Goal: Transaction & Acquisition: Purchase product/service

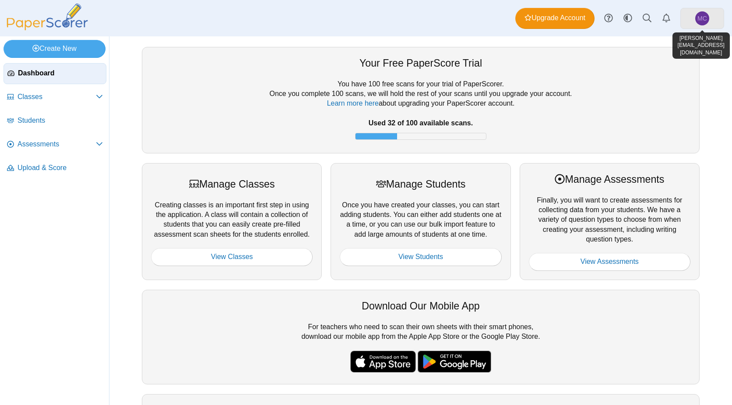
click at [709, 19] on link "MC" at bounding box center [702, 18] width 44 height 21
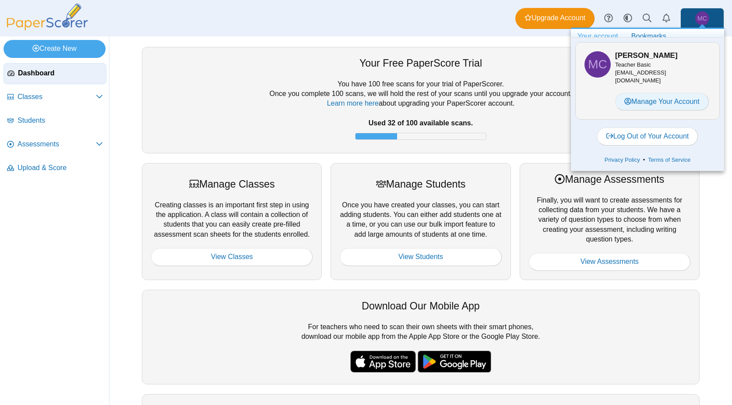
click at [652, 93] on link "Manage Your Account" at bounding box center [662, 102] width 94 height 18
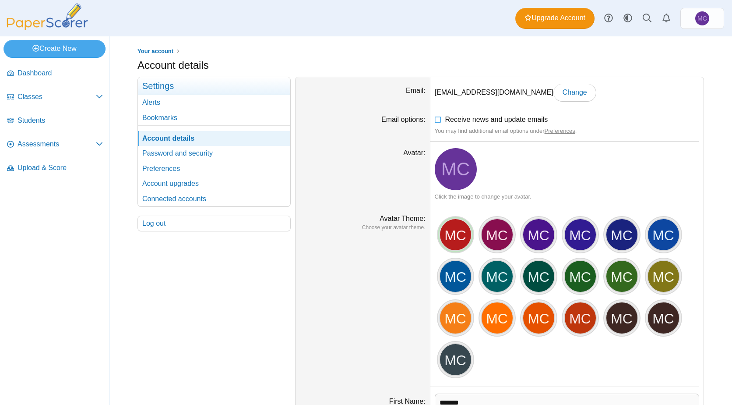
click at [451, 236] on div "MC" at bounding box center [455, 234] width 33 height 33
click at [444, 234] on div "MC" at bounding box center [455, 234] width 33 height 33
click at [494, 237] on div "MC" at bounding box center [497, 234] width 33 height 33
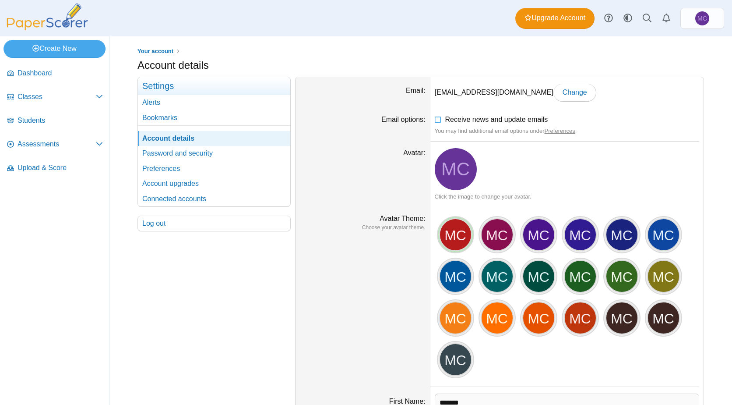
click at [440, 237] on div "MC" at bounding box center [455, 234] width 33 height 33
click at [453, 237] on div "MC" at bounding box center [455, 234] width 33 height 33
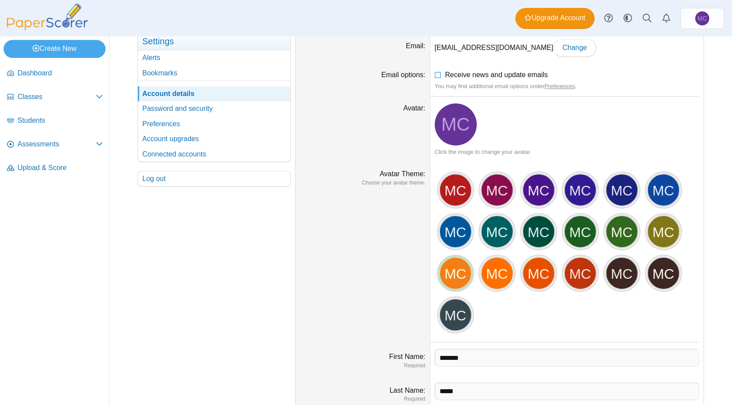
scroll to position [88, 0]
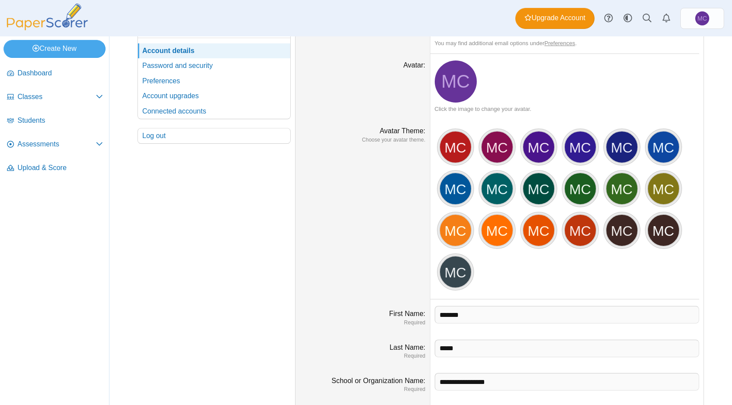
click at [454, 76] on span "MC" at bounding box center [455, 81] width 28 height 18
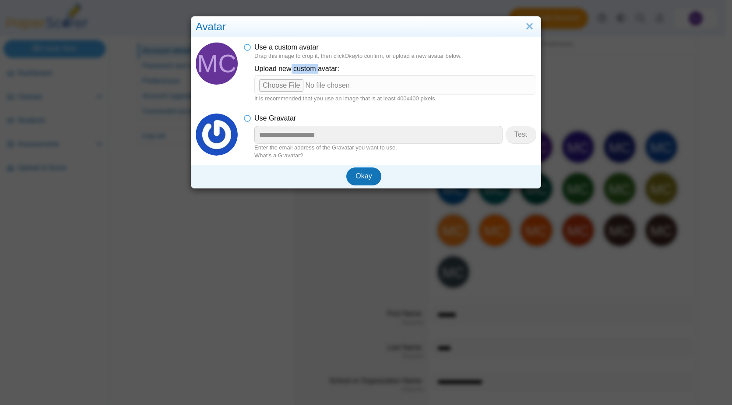
drag, startPoint x: 288, startPoint y: 66, endPoint x: 315, endPoint y: 66, distance: 27.1
click at [315, 66] on label "Upload new custom avatar:" at bounding box center [395, 69] width 282 height 12
click at [272, 85] on input "file" at bounding box center [395, 84] width 282 height 19
click at [349, 174] on button "Okay" at bounding box center [363, 176] width 35 height 18
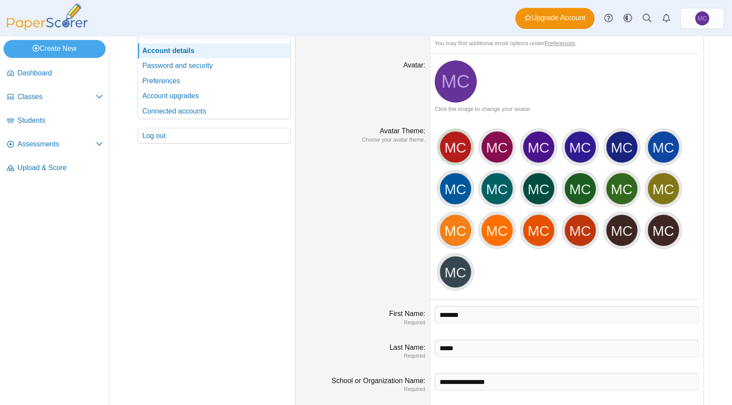
click at [449, 144] on div "MC" at bounding box center [455, 146] width 33 height 33
click at [451, 148] on div "MC" at bounding box center [455, 146] width 33 height 33
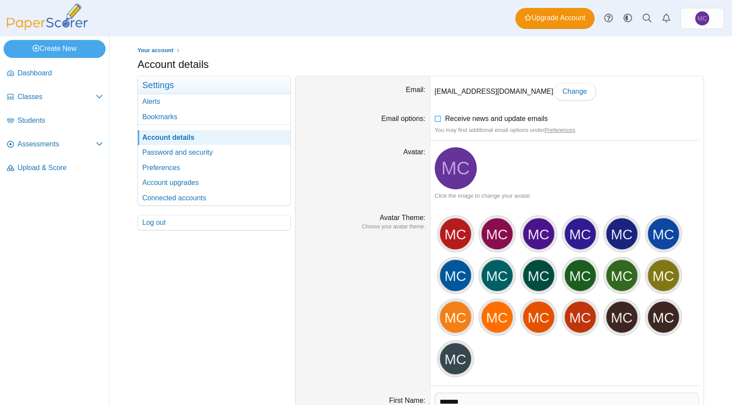
scroll to position [0, 0]
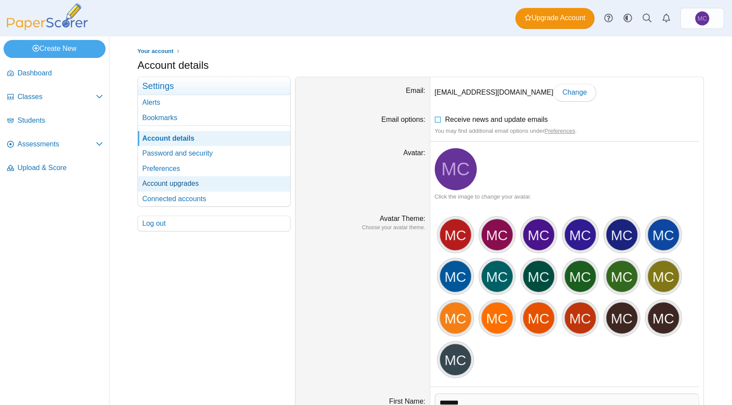
click at [188, 184] on link "Account upgrades" at bounding box center [214, 183] width 152 height 15
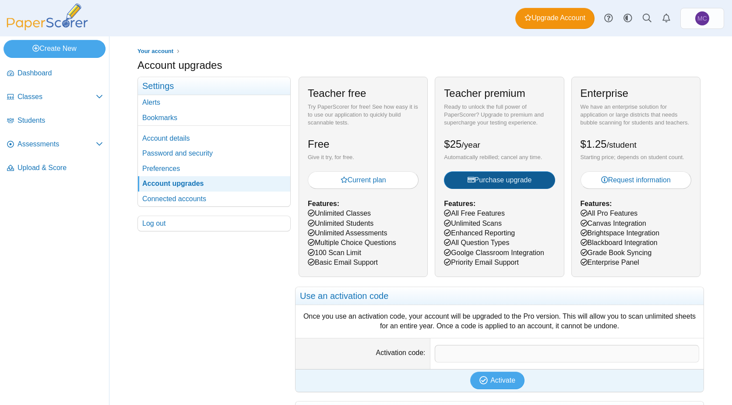
click at [507, 183] on span "Purchase upgrade" at bounding box center [500, 179] width 64 height 7
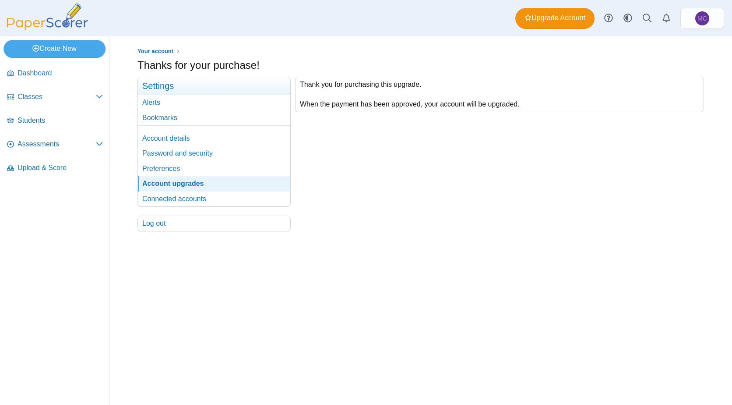
click at [483, 197] on div "Thank you for purchasing this upgrade. When the payment has been approved, your…" at bounding box center [497, 154] width 413 height 155
click at [92, 142] on span "Assessments" at bounding box center [57, 144] width 78 height 10
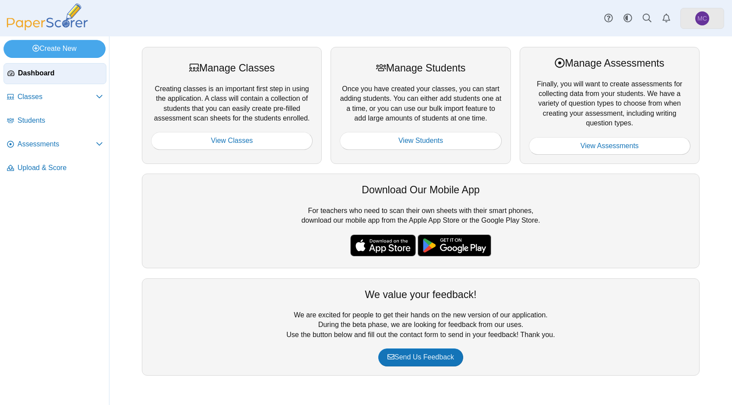
click at [705, 16] on span "MC" at bounding box center [703, 18] width 10 height 6
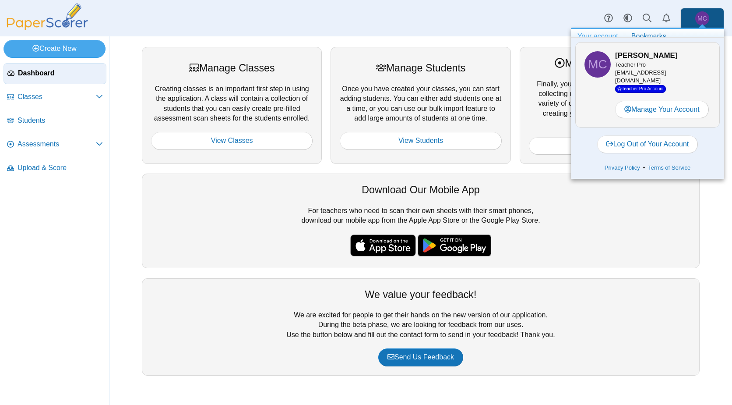
click at [117, 273] on div "Manage Classes Creating classes is an important first step in using the applica…" at bounding box center [420, 220] width 623 height 368
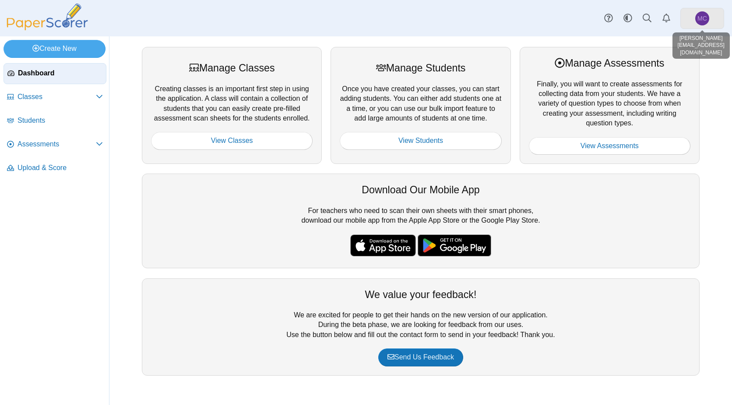
click at [713, 18] on link "MC" at bounding box center [702, 18] width 44 height 21
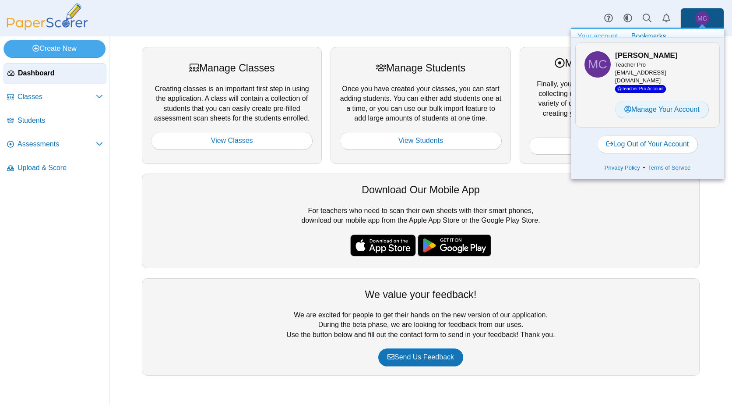
click at [700, 112] on link "Manage Your Account" at bounding box center [662, 110] width 94 height 18
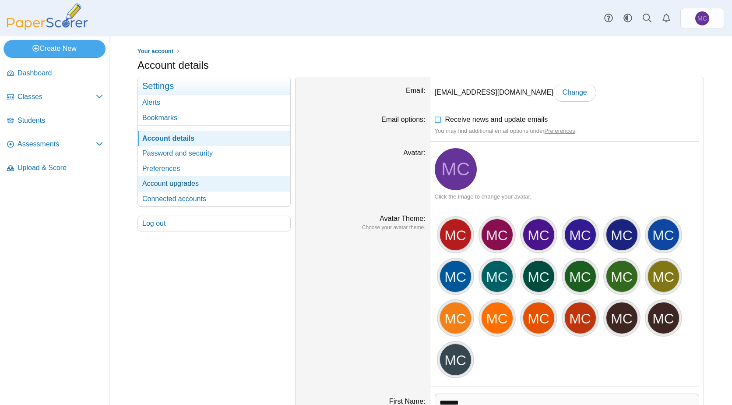
click at [188, 183] on link "Account upgrades" at bounding box center [214, 183] width 152 height 15
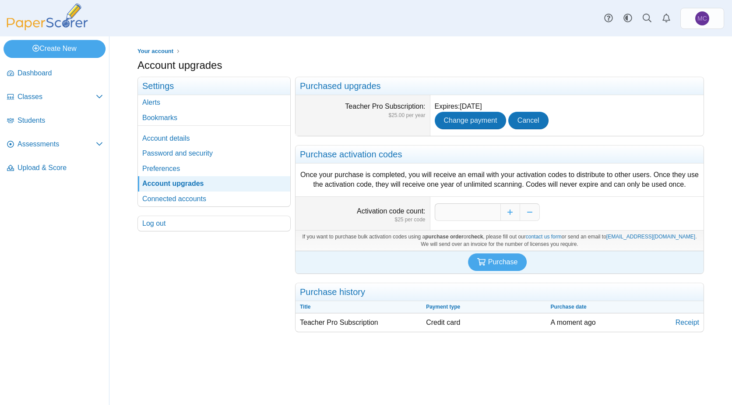
click at [398, 108] on label "Teacher Pro Subscription" at bounding box center [385, 105] width 80 height 7
click at [684, 321] on link "Receipt" at bounding box center [687, 322] width 32 height 18
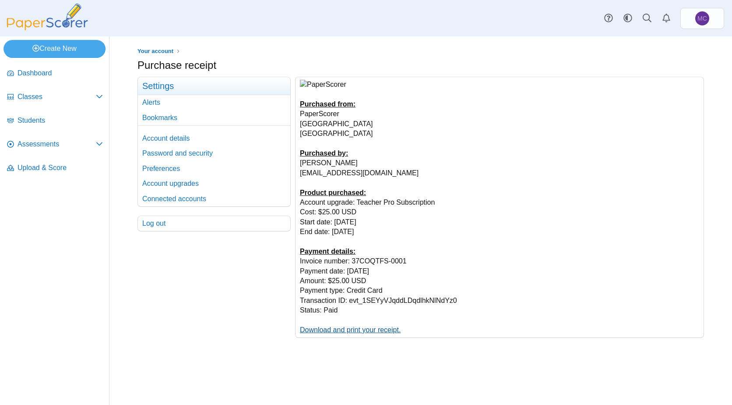
click at [395, 326] on link "Download and print your receipt." at bounding box center [350, 329] width 101 height 7
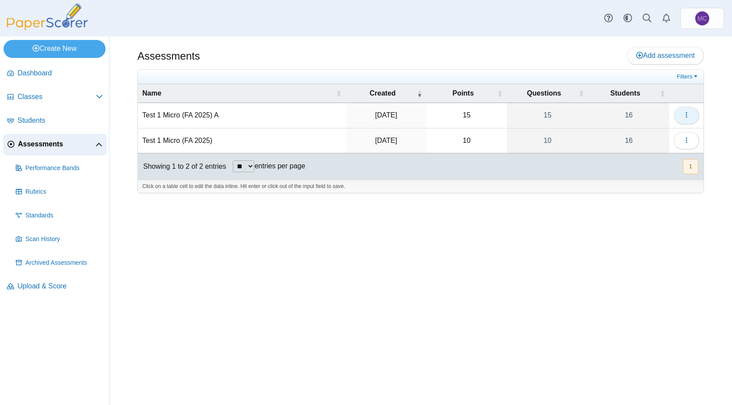
click at [689, 116] on icon "button" at bounding box center [686, 114] width 7 height 7
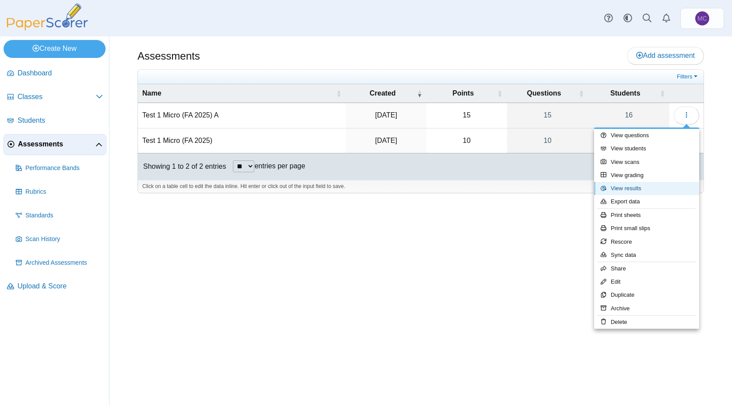
click at [667, 188] on link "View results" at bounding box center [646, 188] width 105 height 13
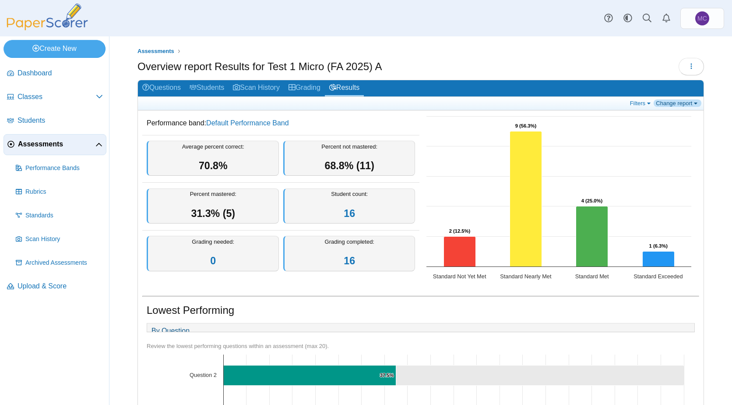
click at [689, 104] on link "Change report" at bounding box center [678, 102] width 48 height 7
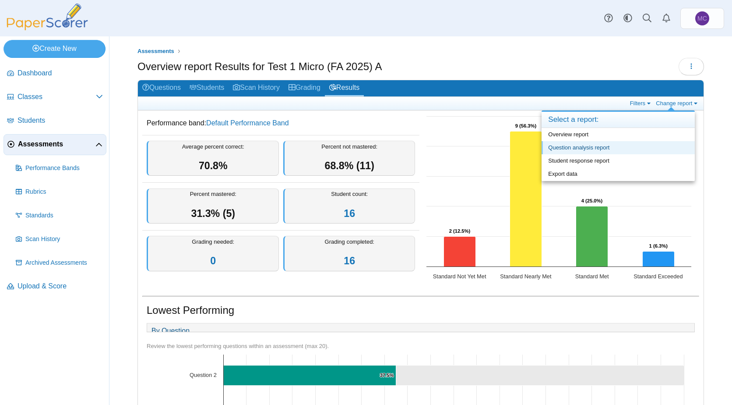
click at [659, 147] on link "Question analysis report" at bounding box center [618, 147] width 153 height 13
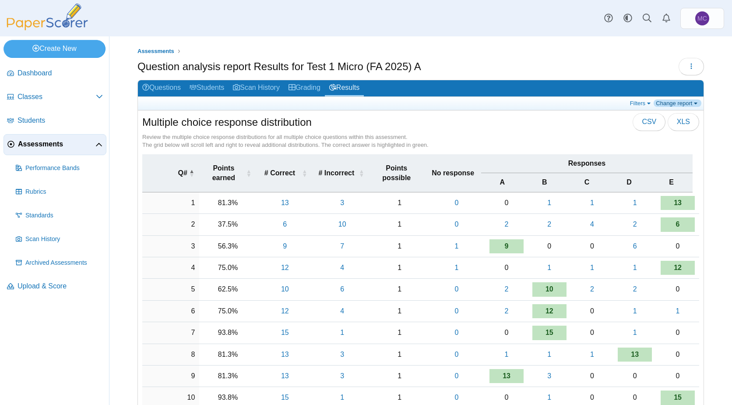
click at [681, 100] on link "Change report" at bounding box center [678, 102] width 48 height 7
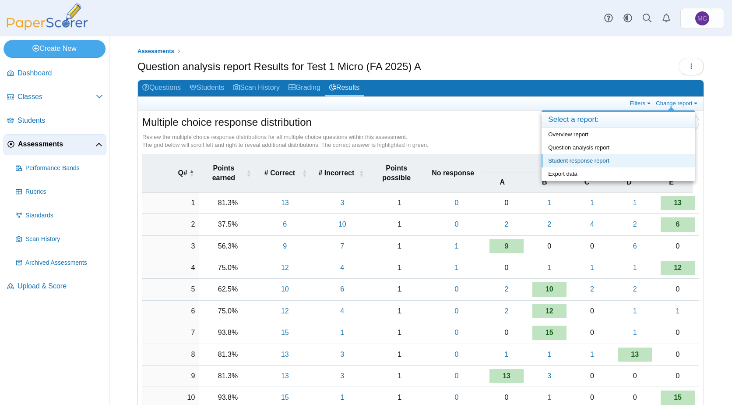
click at [629, 158] on link "Student response report" at bounding box center [618, 160] width 153 height 13
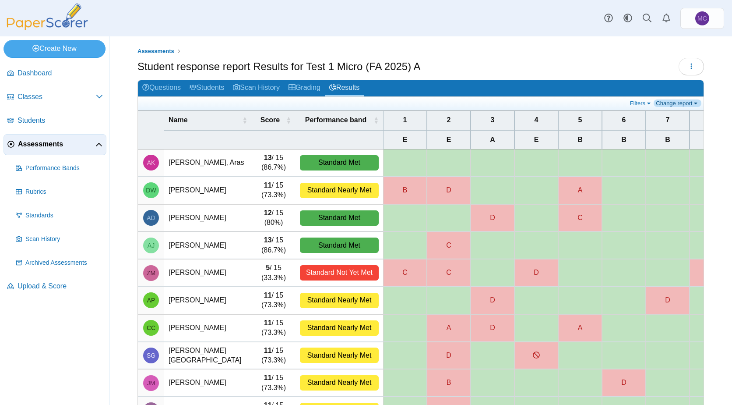
click at [689, 103] on link "Change report" at bounding box center [678, 102] width 48 height 7
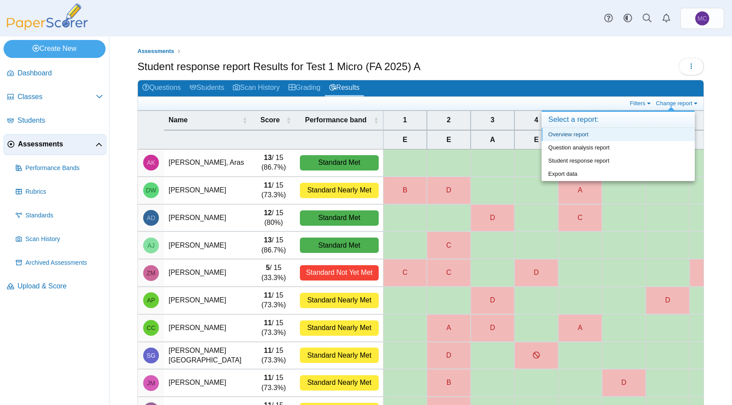
click at [675, 128] on link "Overview report" at bounding box center [618, 134] width 153 height 13
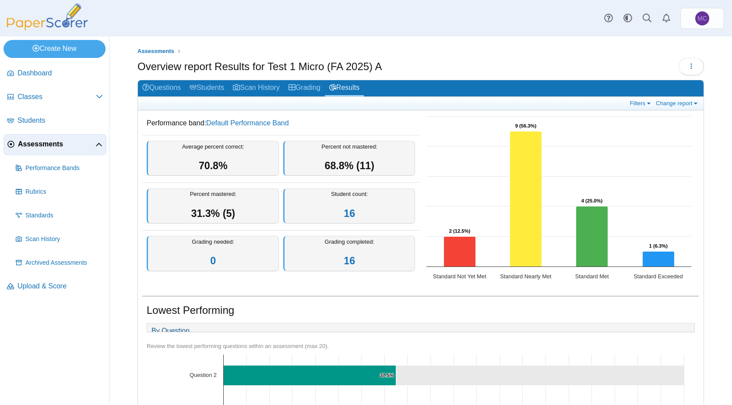
drag, startPoint x: 0, startPoint y: 0, endPoint x: 475, endPoint y: 127, distance: 491.2
click at [475, 127] on rect "Interactive chart" at bounding box center [559, 199] width 274 height 175
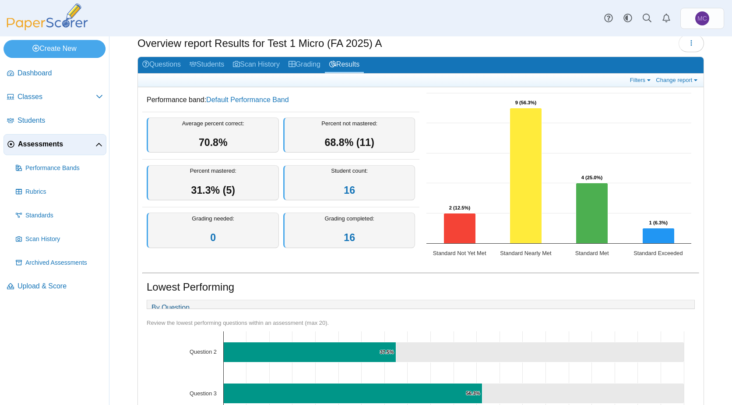
scroll to position [44, 0]
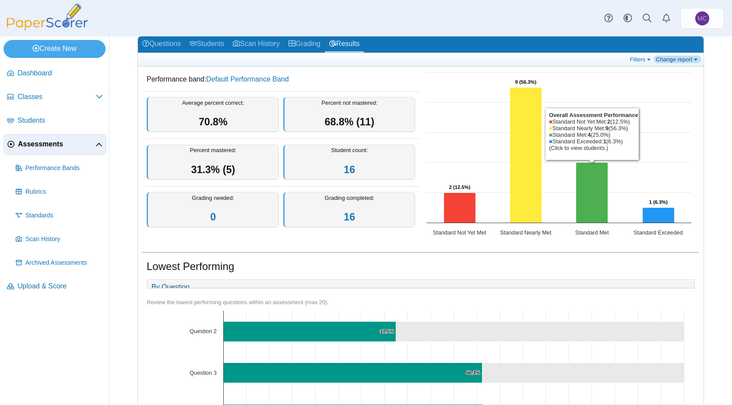
click at [682, 62] on link "Change report" at bounding box center [678, 59] width 48 height 7
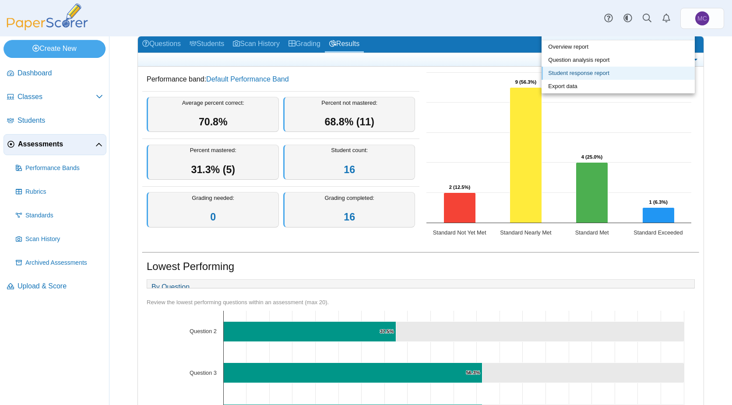
click at [673, 69] on link "Student response report" at bounding box center [618, 73] width 153 height 13
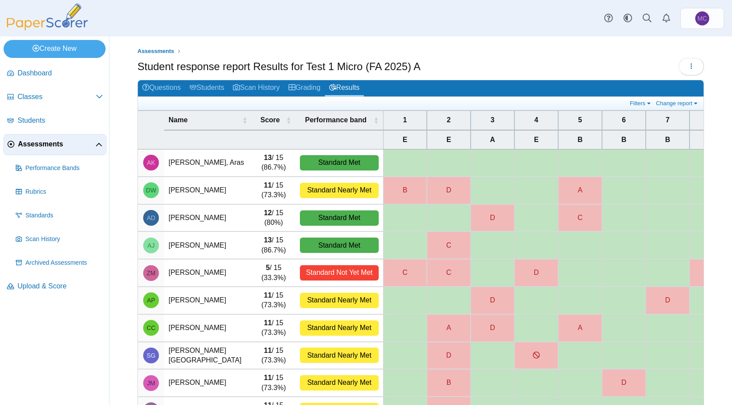
click at [173, 164] on td "[PERSON_NAME], Aras" at bounding box center [208, 162] width 88 height 27
click at [216, 166] on td "Kaufmann, Aras" at bounding box center [208, 162] width 88 height 27
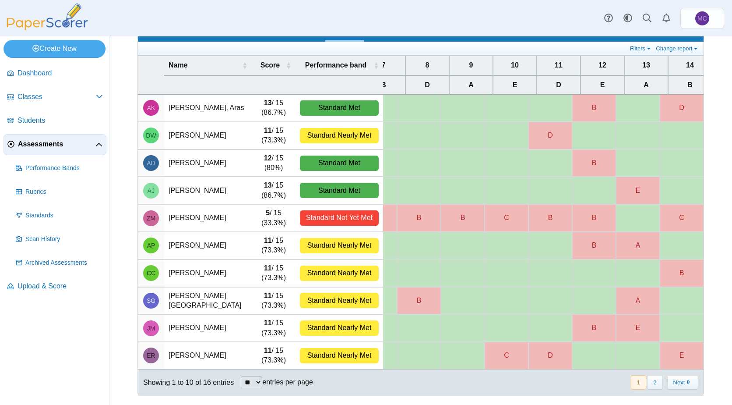
scroll to position [0, 343]
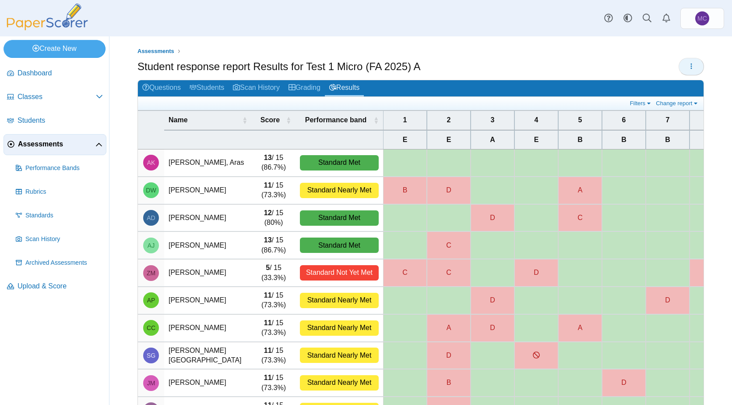
click at [683, 70] on button "button" at bounding box center [691, 67] width 25 height 18
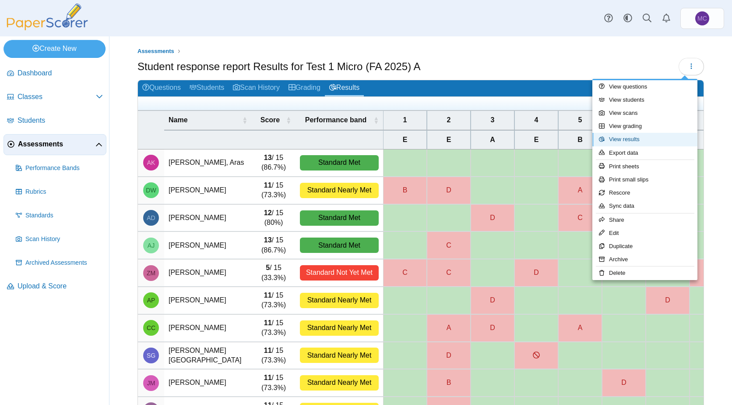
click at [655, 135] on link "View results" at bounding box center [644, 139] width 105 height 13
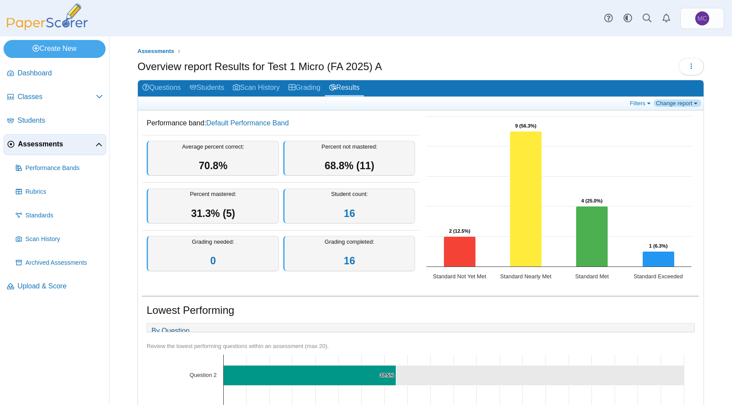
click at [677, 101] on link "Change report" at bounding box center [678, 102] width 48 height 7
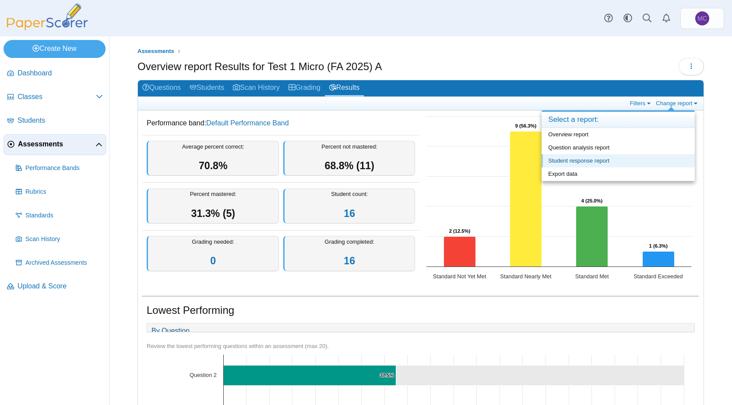
click at [596, 155] on link "Student response report" at bounding box center [618, 160] width 153 height 13
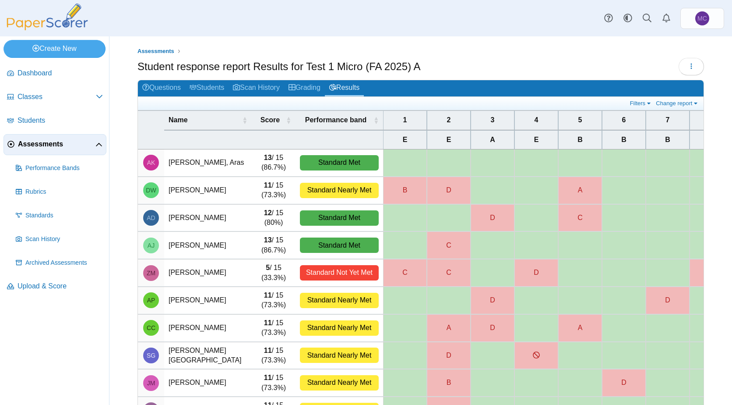
scroll to position [61, 0]
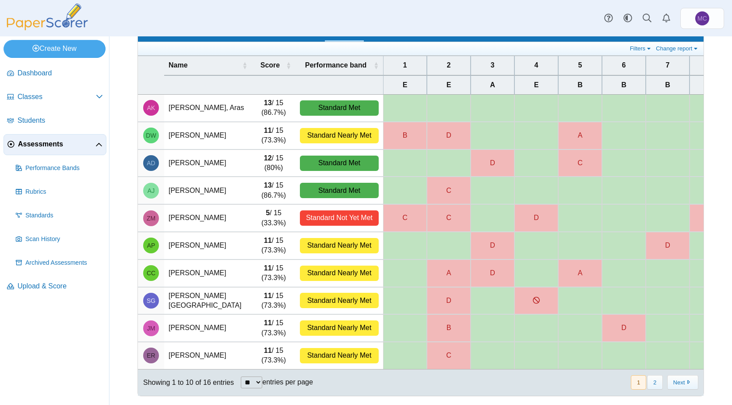
click at [267, 384] on label "entries per page" at bounding box center [287, 381] width 51 height 7
click at [262, 384] on select "** ** ** ***" at bounding box center [251, 382] width 21 height 12
click at [262, 382] on select "** ** ** ***" at bounding box center [251, 382] width 21 height 12
select select "**"
click at [241, 376] on select "** ** ** ***" at bounding box center [251, 382] width 21 height 12
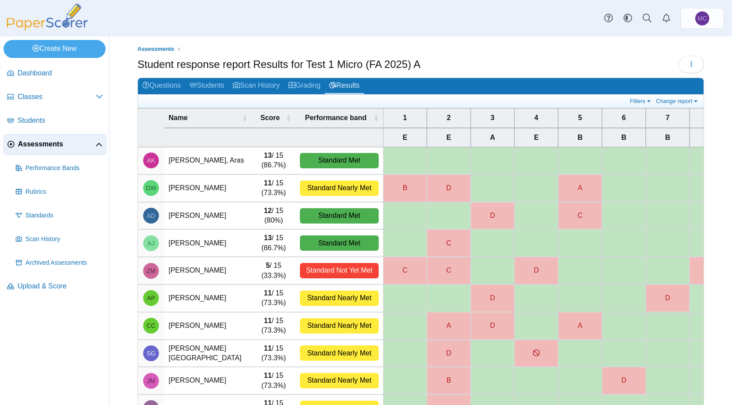
scroll to position [0, 0]
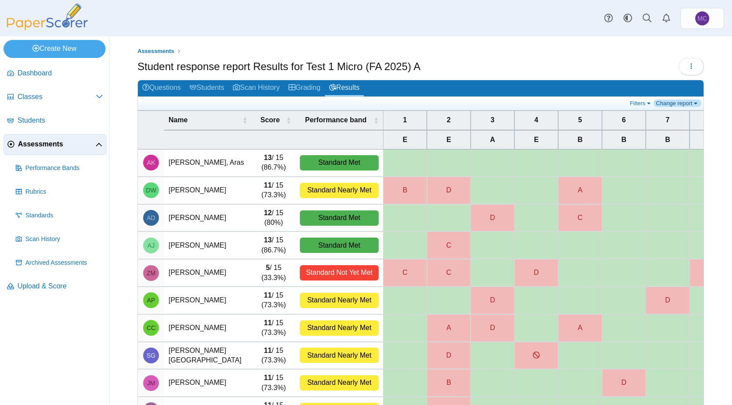
click at [685, 105] on link "Change report" at bounding box center [678, 102] width 48 height 7
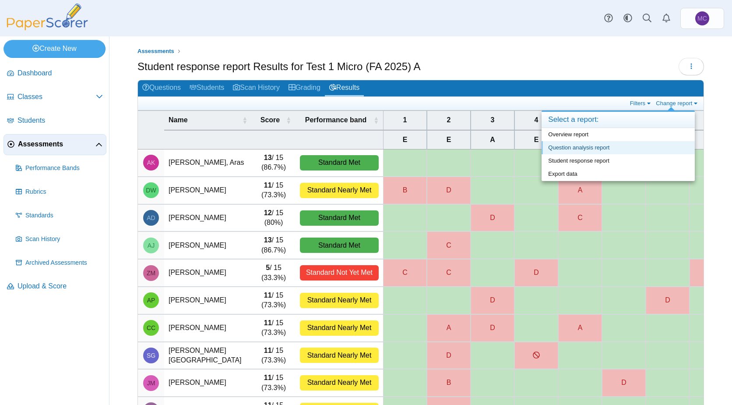
click at [635, 148] on link "Question analysis report" at bounding box center [618, 147] width 153 height 13
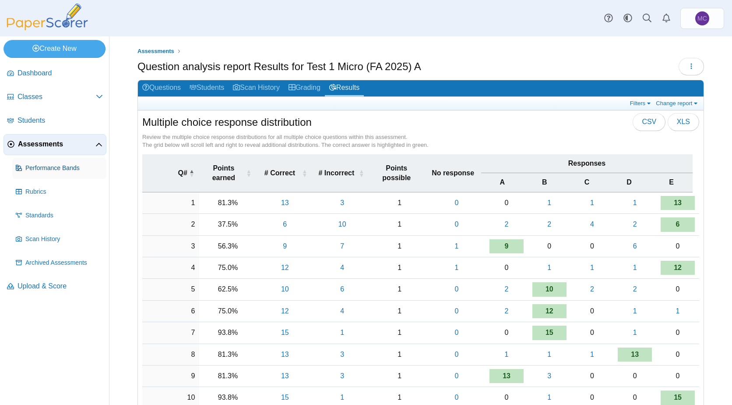
click at [49, 167] on span "Performance Bands" at bounding box center [64, 168] width 78 height 9
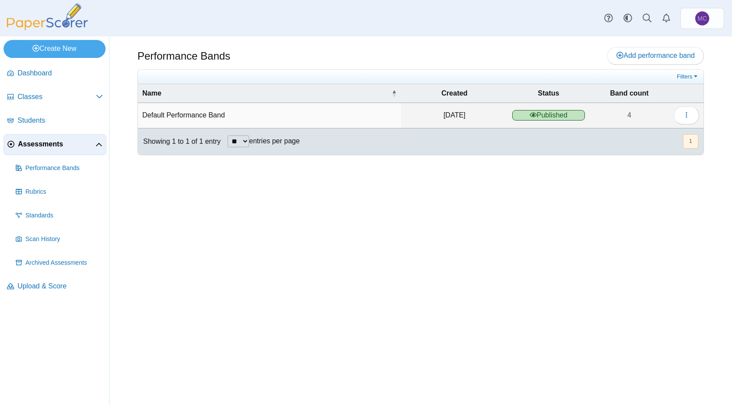
click at [247, 140] on select "** ** ** ***" at bounding box center [238, 141] width 21 height 12
select select "**"
click at [228, 135] on select "** ** ** ***" at bounding box center [238, 141] width 21 height 12
click at [632, 116] on link "4" at bounding box center [629, 115] width 80 height 25
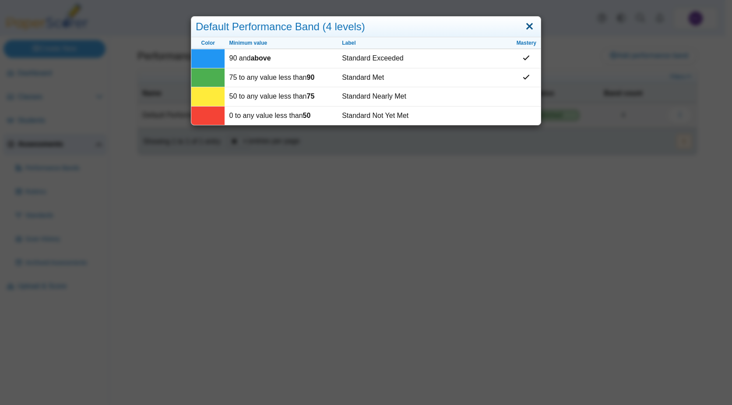
click at [526, 25] on link "Close" at bounding box center [530, 26] width 14 height 15
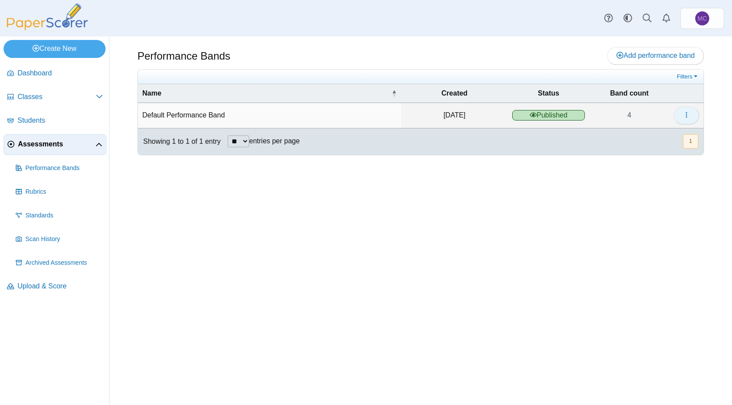
click at [685, 113] on icon "button" at bounding box center [686, 114] width 7 height 7
click at [515, 202] on div "Performance Bands Add performance band" at bounding box center [420, 220] width 623 height 368
click at [42, 219] on span "Standards" at bounding box center [64, 215] width 78 height 9
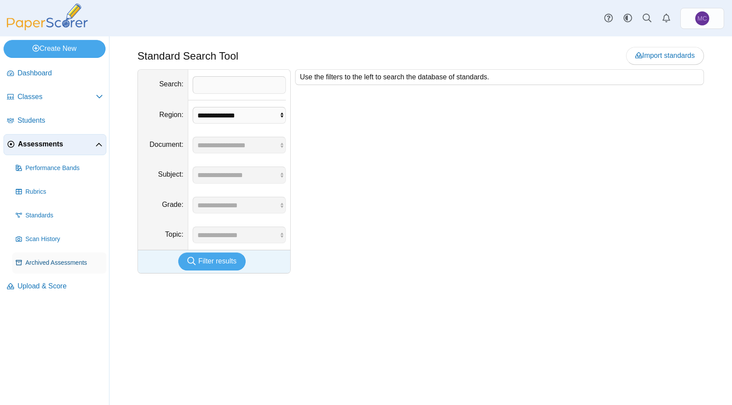
click at [48, 262] on span "Archived Assessments" at bounding box center [64, 262] width 78 height 9
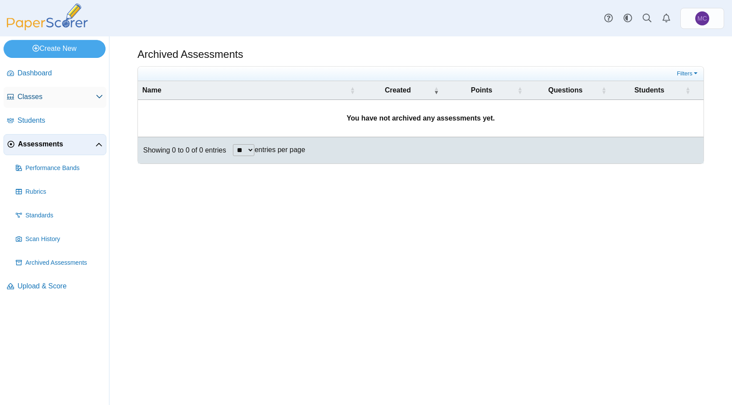
click at [46, 97] on span "Classes" at bounding box center [57, 97] width 78 height 10
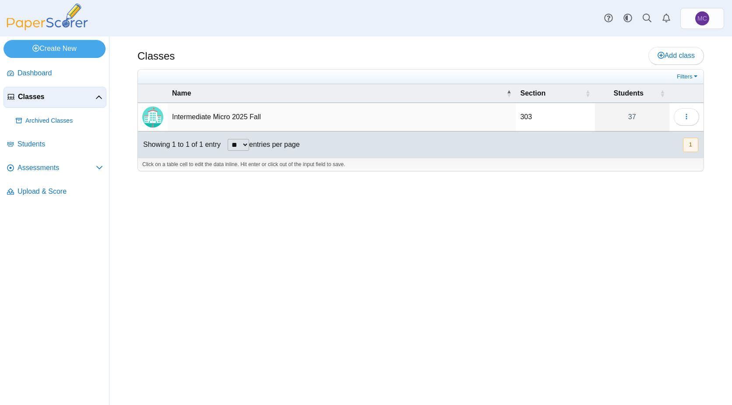
click at [46, 97] on span "Classes" at bounding box center [57, 97] width 78 height 10
click at [680, 117] on button "button" at bounding box center [686, 117] width 25 height 18
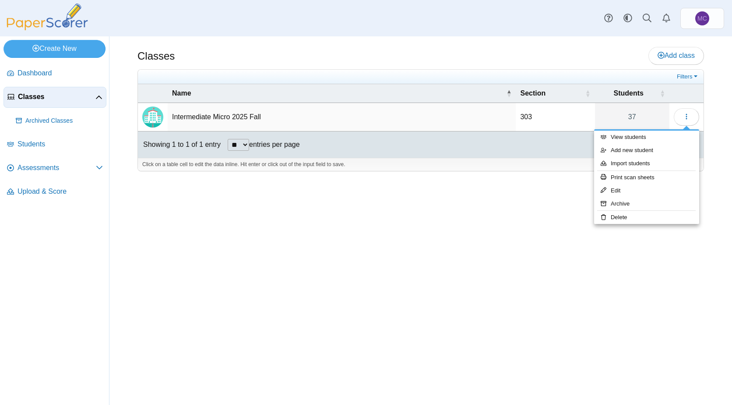
click at [416, 226] on div "Classes Add class Filters 303" at bounding box center [420, 220] width 623 height 368
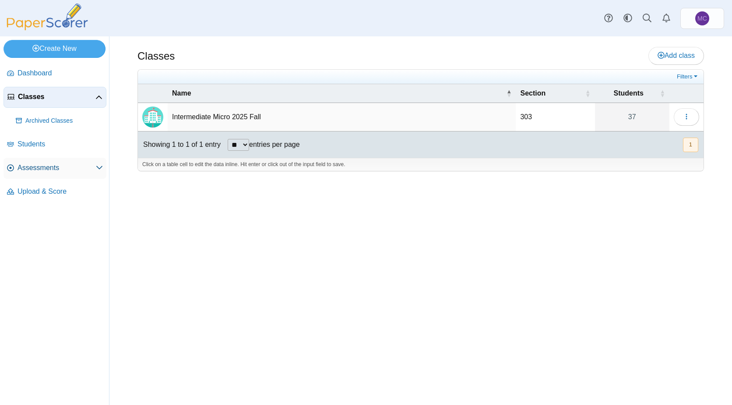
click at [63, 169] on span "Assessments" at bounding box center [57, 168] width 78 height 10
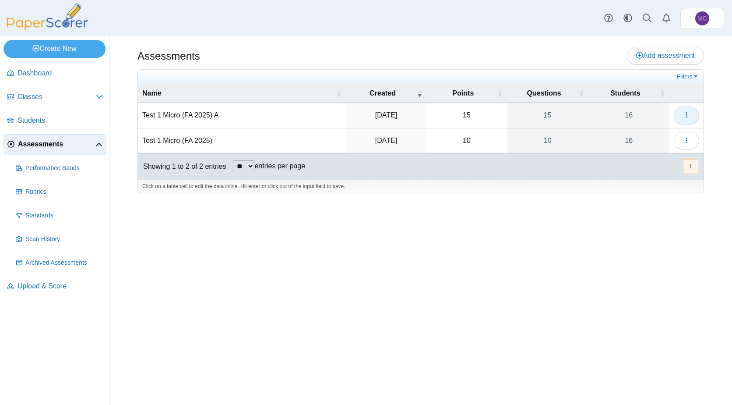
click at [691, 118] on button "button" at bounding box center [686, 115] width 25 height 18
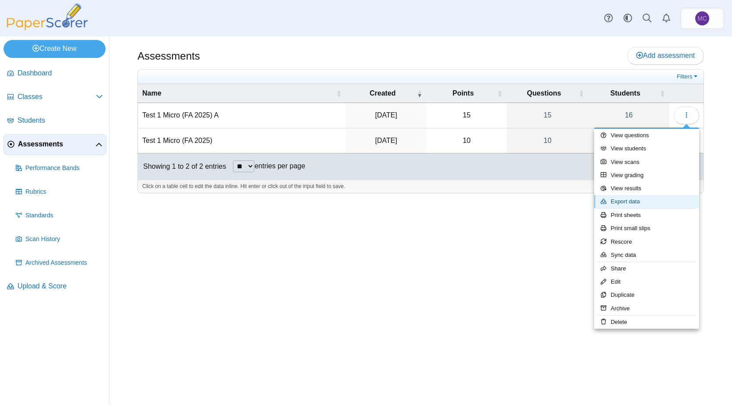
click at [624, 200] on link "Export data" at bounding box center [646, 201] width 105 height 13
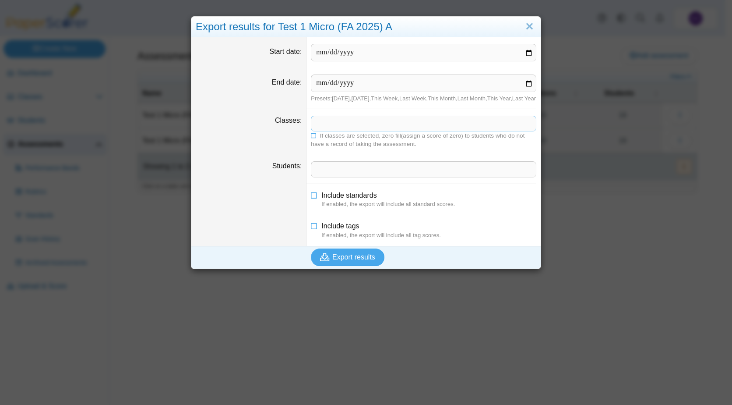
click at [336, 131] on span at bounding box center [423, 123] width 225 height 15
click at [332, 176] on span at bounding box center [423, 169] width 225 height 15
click at [343, 261] on span "Export results" at bounding box center [353, 256] width 43 height 7
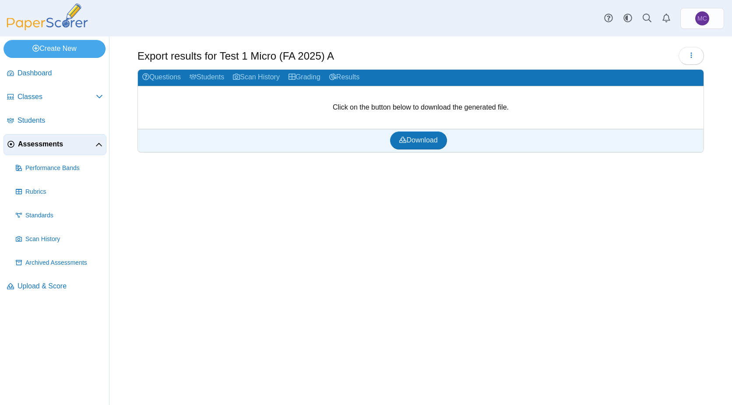
click at [398, 149] on div "Download" at bounding box center [418, 140] width 561 height 23
click at [405, 140] on icon at bounding box center [402, 139] width 7 height 7
